Goal: Task Accomplishment & Management: Complete application form

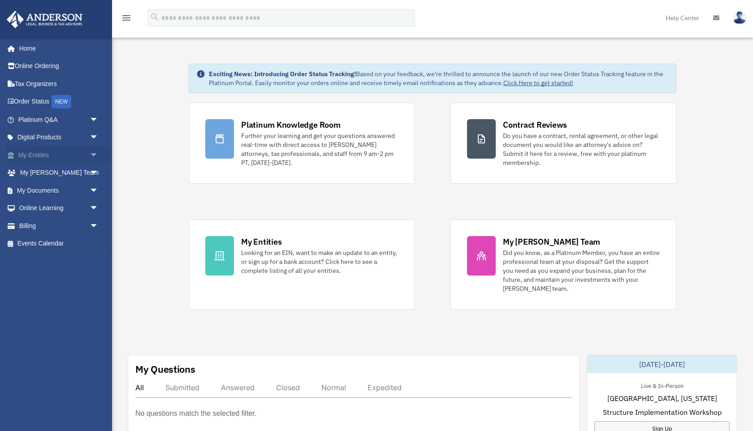
click at [41, 150] on link "My Entities arrow_drop_down" at bounding box center [59, 155] width 106 height 18
click at [91, 154] on span "arrow_drop_down" at bounding box center [99, 155] width 18 height 18
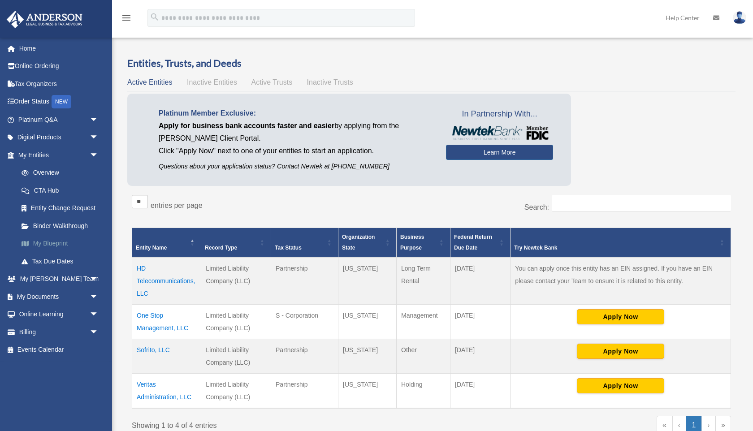
click at [63, 245] on link "My Blueprint" at bounding box center [63, 244] width 100 height 18
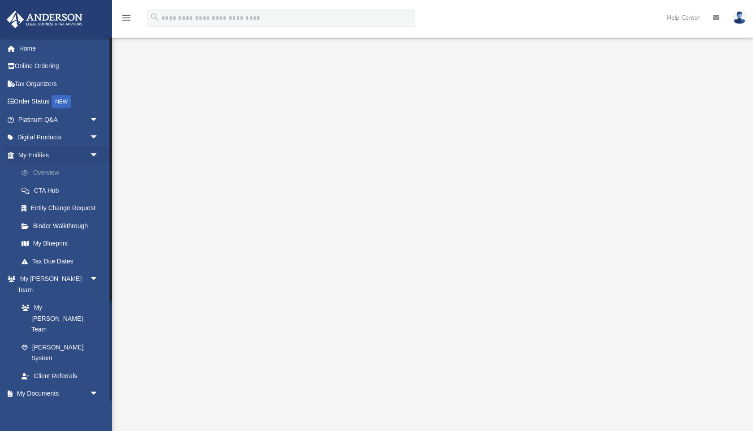
click at [49, 174] on link "Overview" at bounding box center [63, 173] width 100 height 18
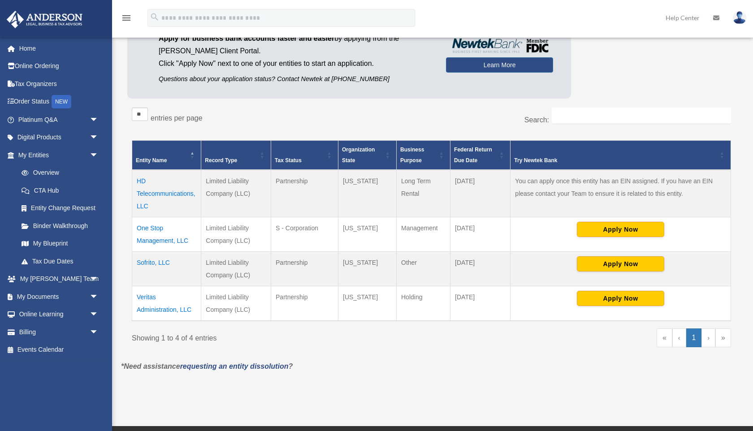
scroll to position [91, 0]
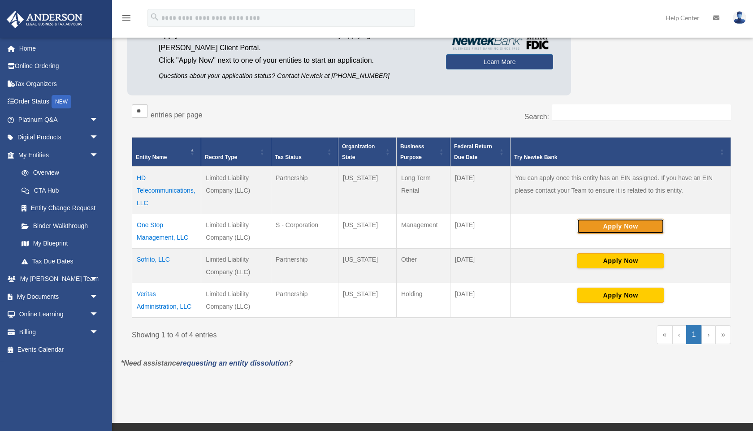
click at [611, 229] on button "Apply Now" at bounding box center [620, 226] width 87 height 15
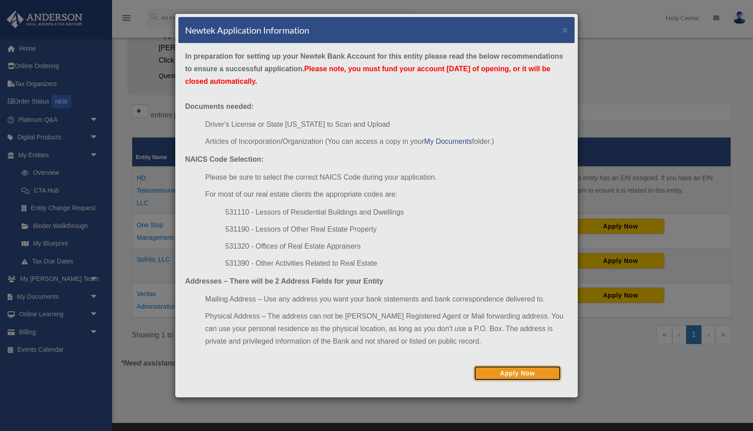
click at [515, 379] on button "Apply Now" at bounding box center [517, 373] width 87 height 15
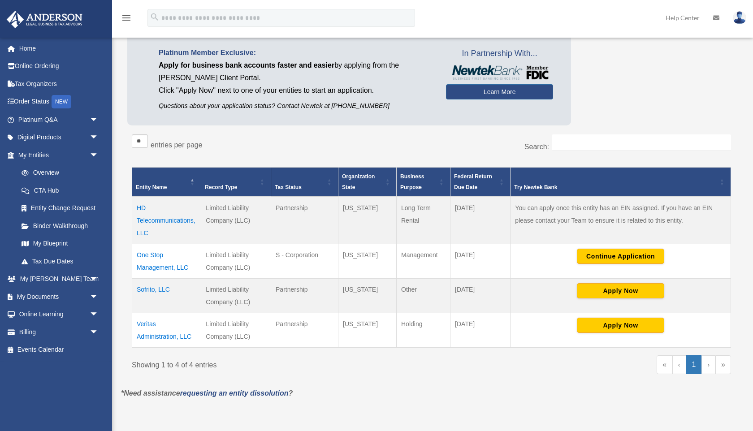
scroll to position [61, 0]
